Goal: Task Accomplishment & Management: Use online tool/utility

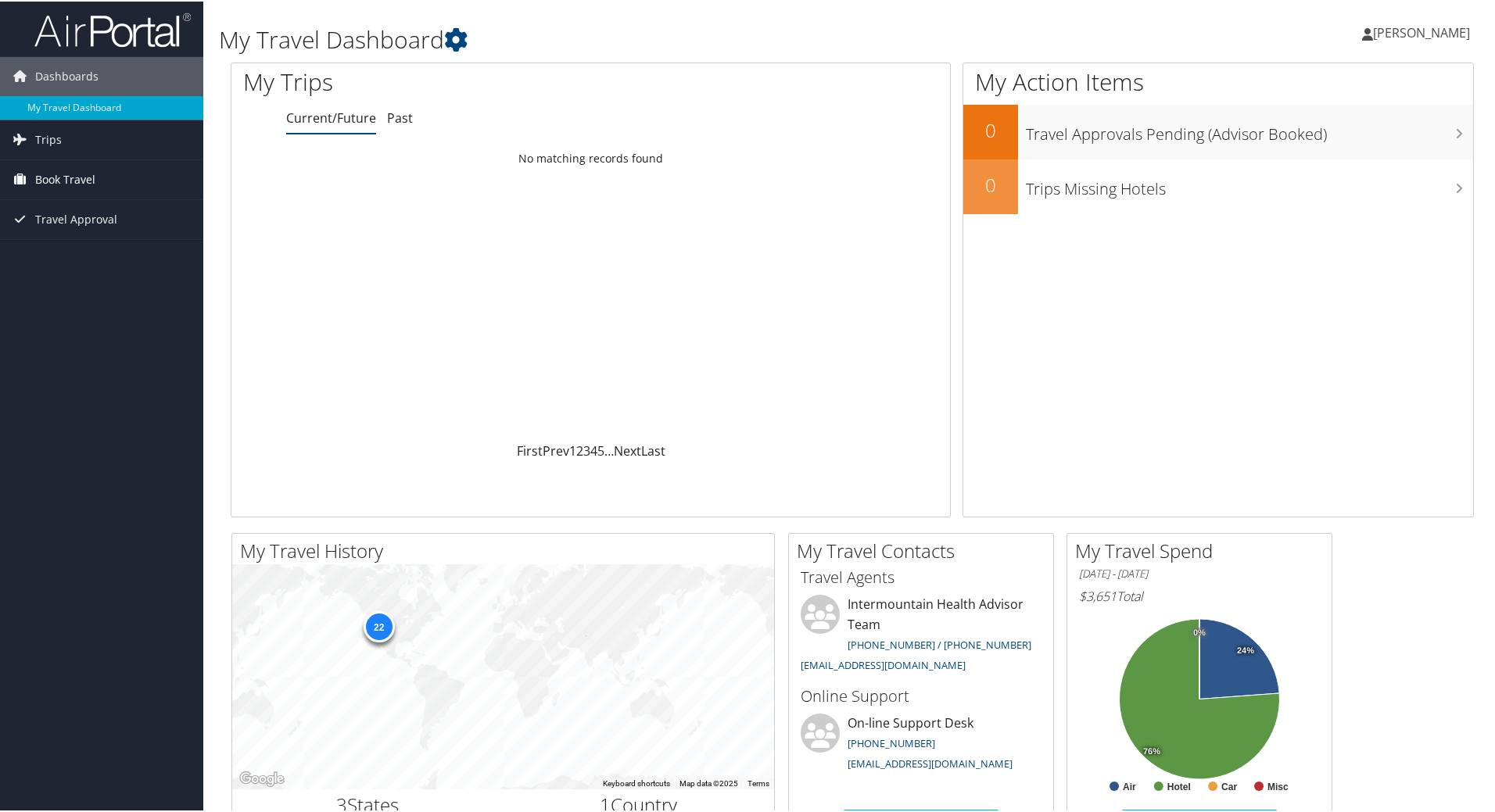
click at [72, 182] on span "Book Travel" at bounding box center [65, 178] width 60 height 39
click at [102, 218] on link "Agent Booking Request" at bounding box center [102, 209] width 204 height 24
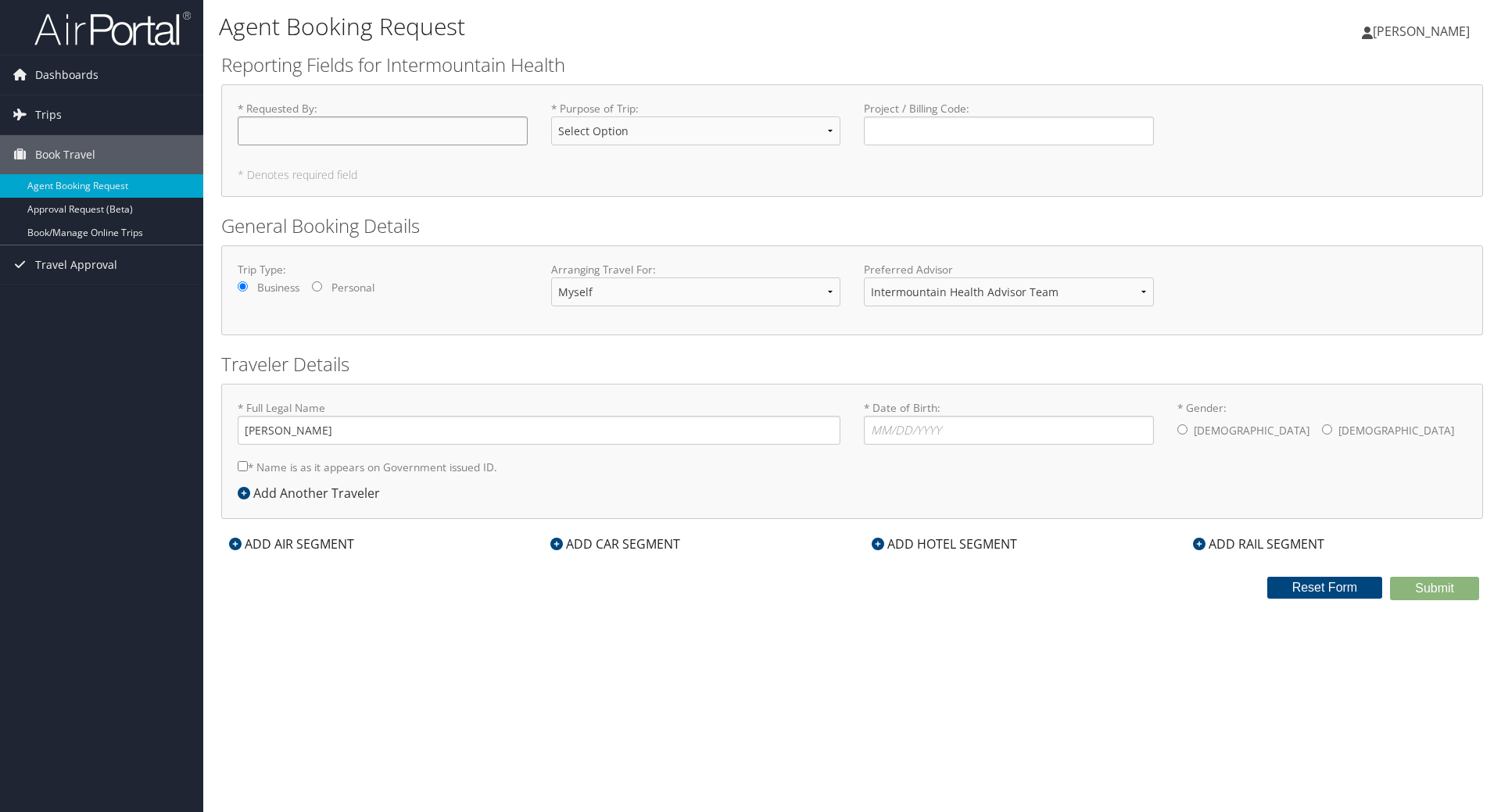
click at [309, 143] on input "* Requested By : Required" at bounding box center [383, 131] width 290 height 29
click at [99, 239] on link "Book/Manage Online Trips" at bounding box center [102, 233] width 204 height 24
